Goal: Task Accomplishment & Management: Manage account settings

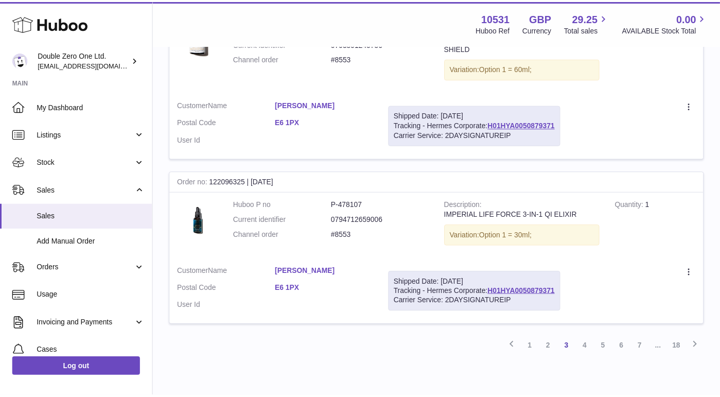
scroll to position [1668, 0]
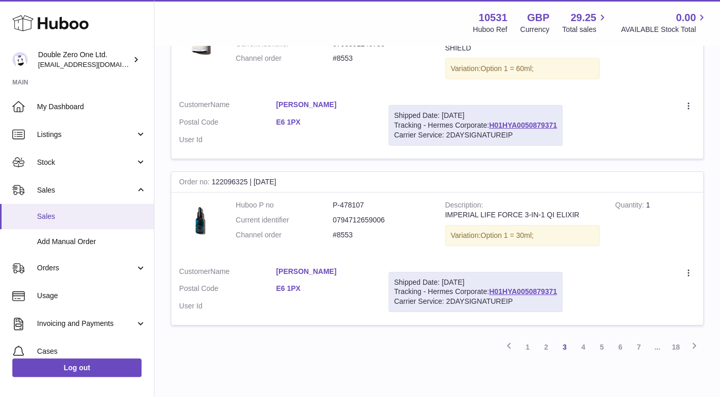
click at [66, 214] on span "Sales" at bounding box center [91, 217] width 109 height 10
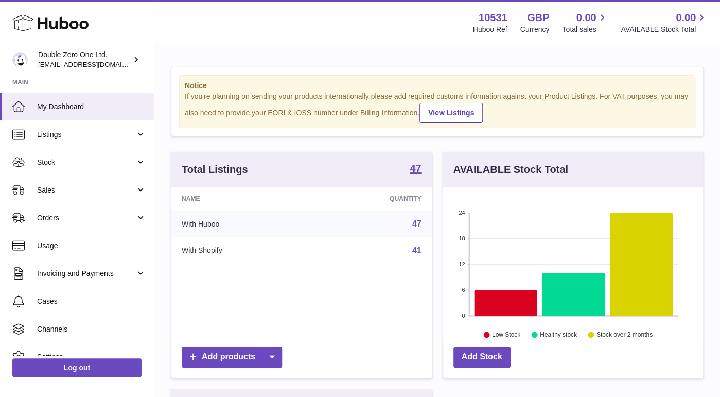
scroll to position [160, 261]
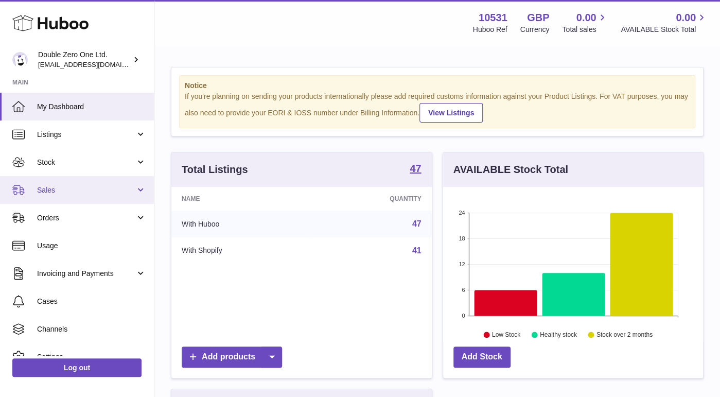
click at [53, 193] on span "Sales" at bounding box center [86, 190] width 98 height 10
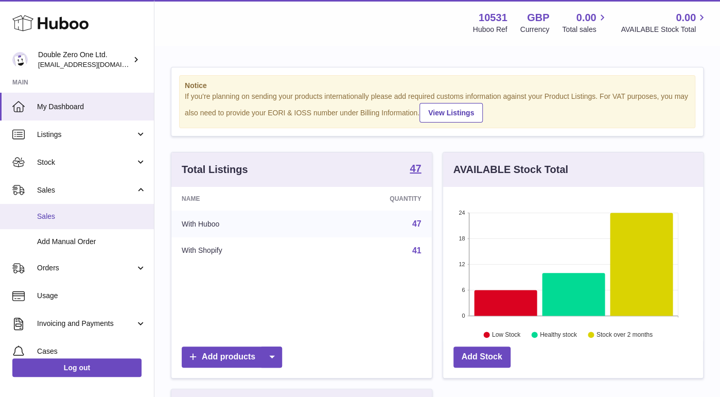
click at [48, 219] on span "Sales" at bounding box center [91, 217] width 109 height 10
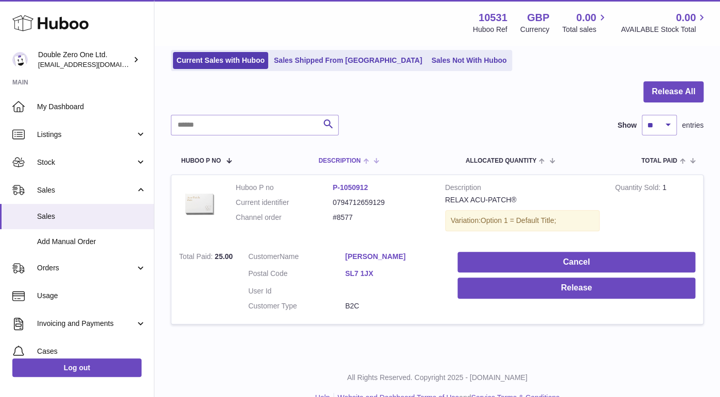
scroll to position [69, 0]
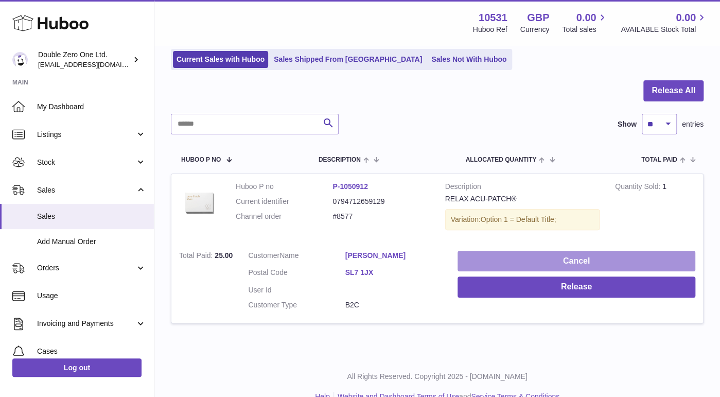
click at [480, 264] on button "Cancel" at bounding box center [577, 261] width 238 height 21
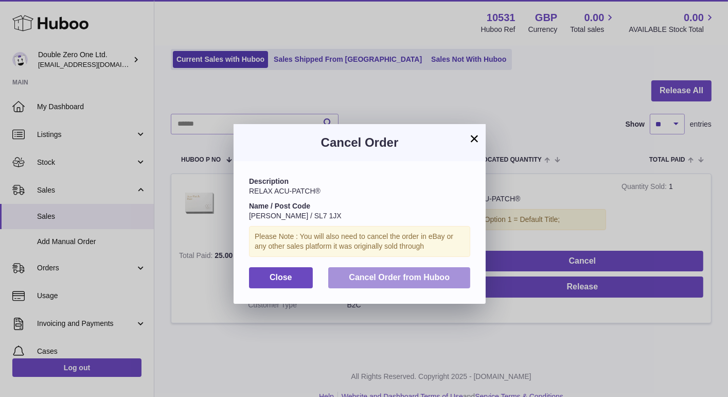
click at [384, 275] on span "Cancel Order from Huboo" at bounding box center [399, 277] width 101 height 9
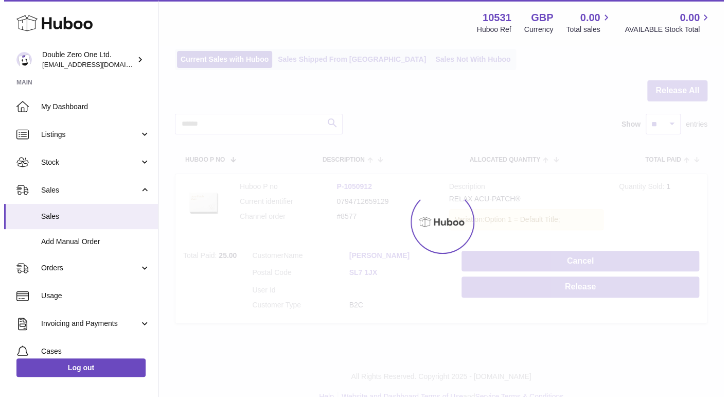
scroll to position [0, 0]
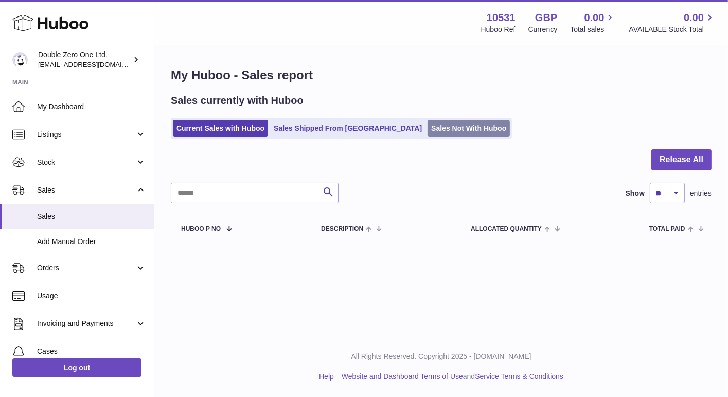
click at [428, 122] on link "Sales Not With Huboo" at bounding box center [469, 128] width 82 height 17
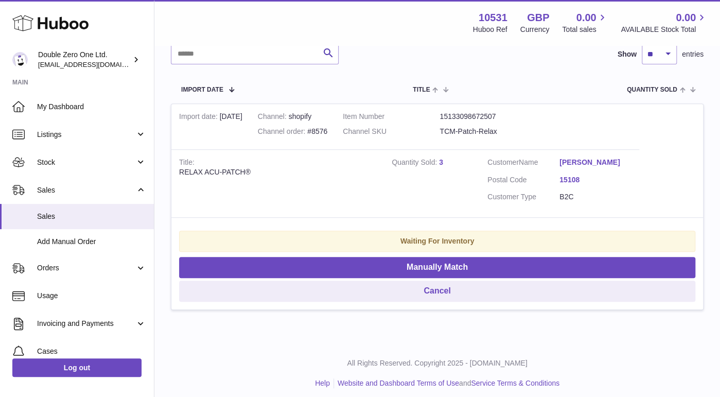
scroll to position [166, 0]
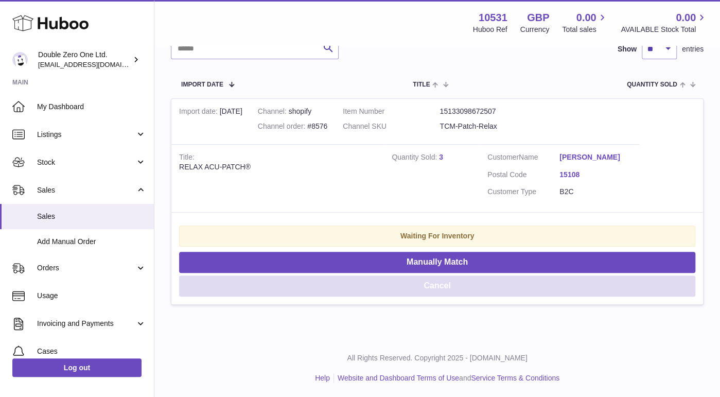
click at [460, 275] on button "Cancel" at bounding box center [437, 285] width 516 height 21
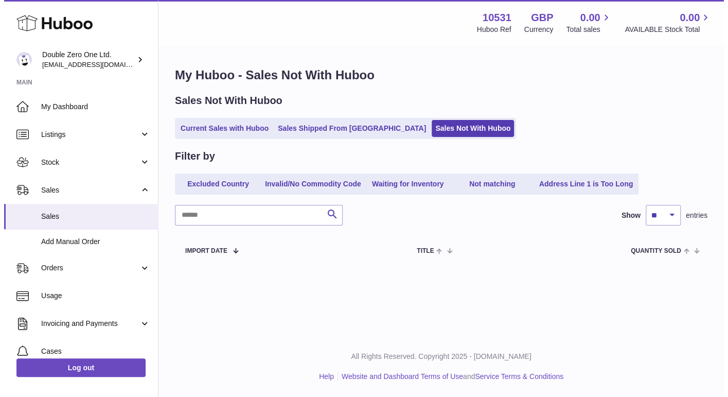
scroll to position [0, 0]
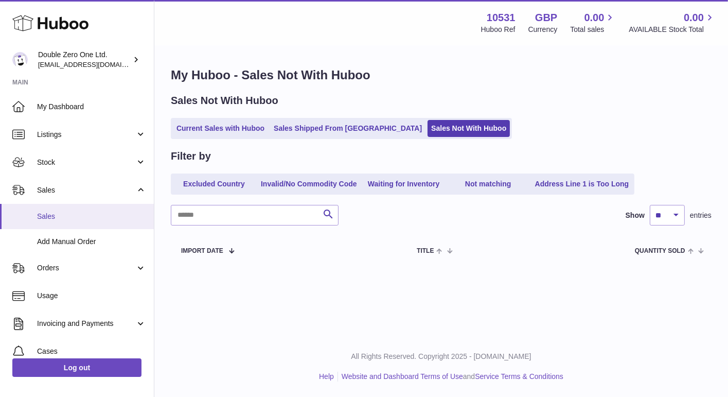
click at [67, 215] on span "Sales" at bounding box center [91, 217] width 109 height 10
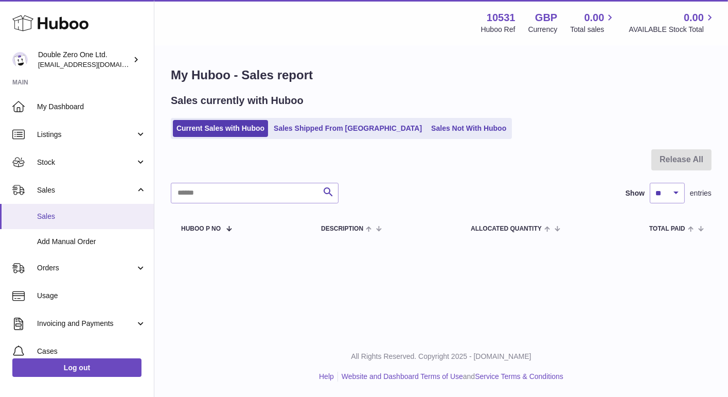
click at [50, 216] on span "Sales" at bounding box center [91, 217] width 109 height 10
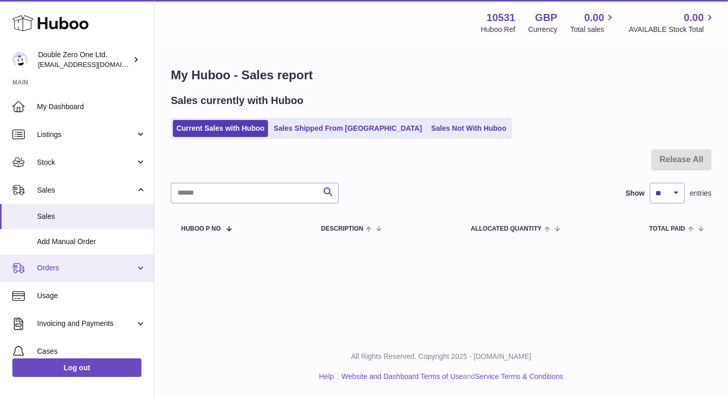
click at [67, 271] on span "Orders" at bounding box center [86, 268] width 98 height 10
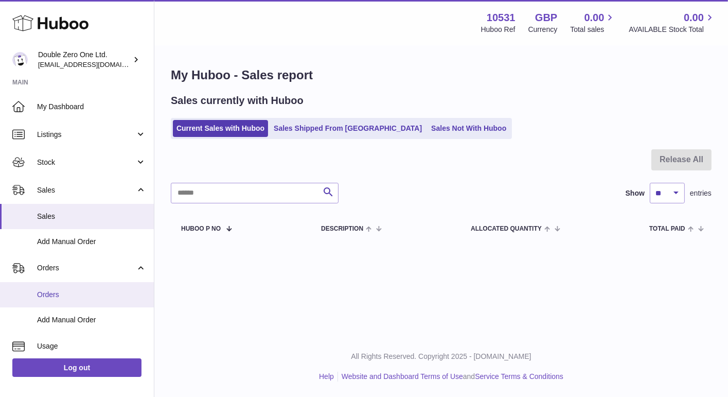
click at [60, 290] on span "Orders" at bounding box center [91, 295] width 109 height 10
